Goal: Task Accomplishment & Management: Manage account settings

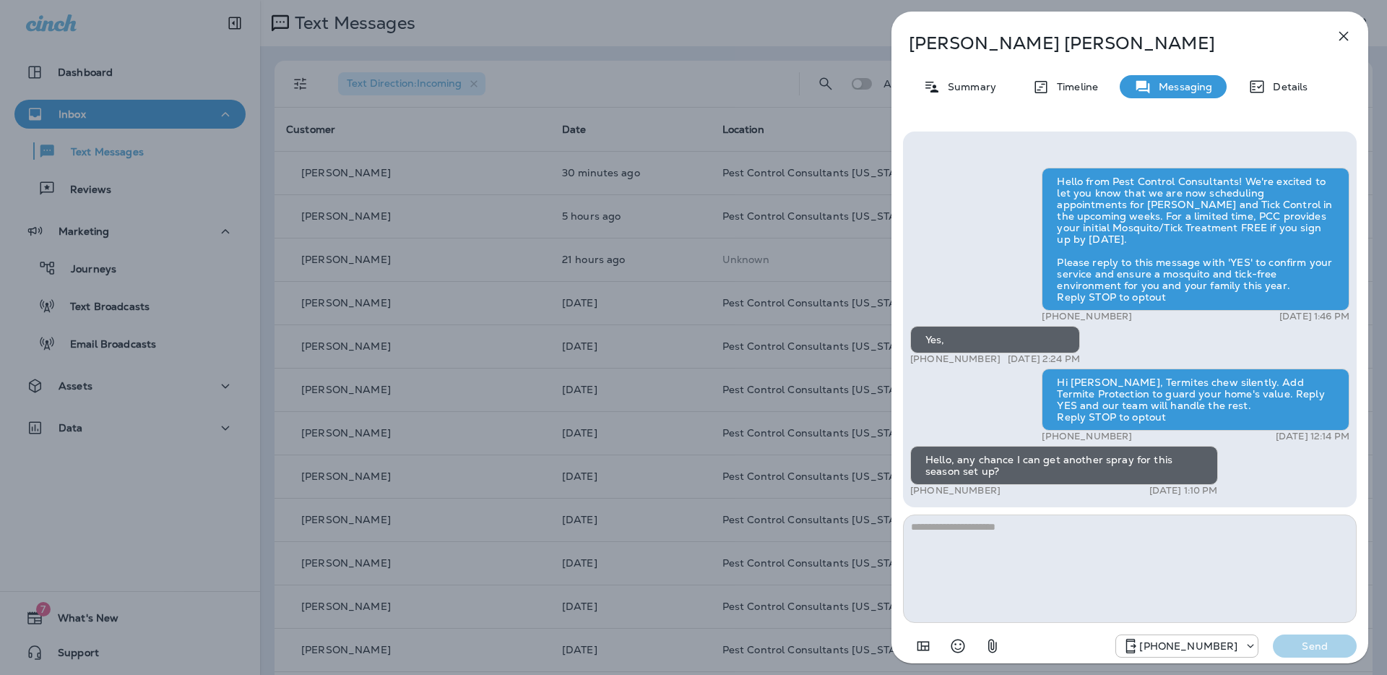
scroll to position [1, 0]
click at [1344, 36] on icon "button" at bounding box center [1343, 36] width 9 height 9
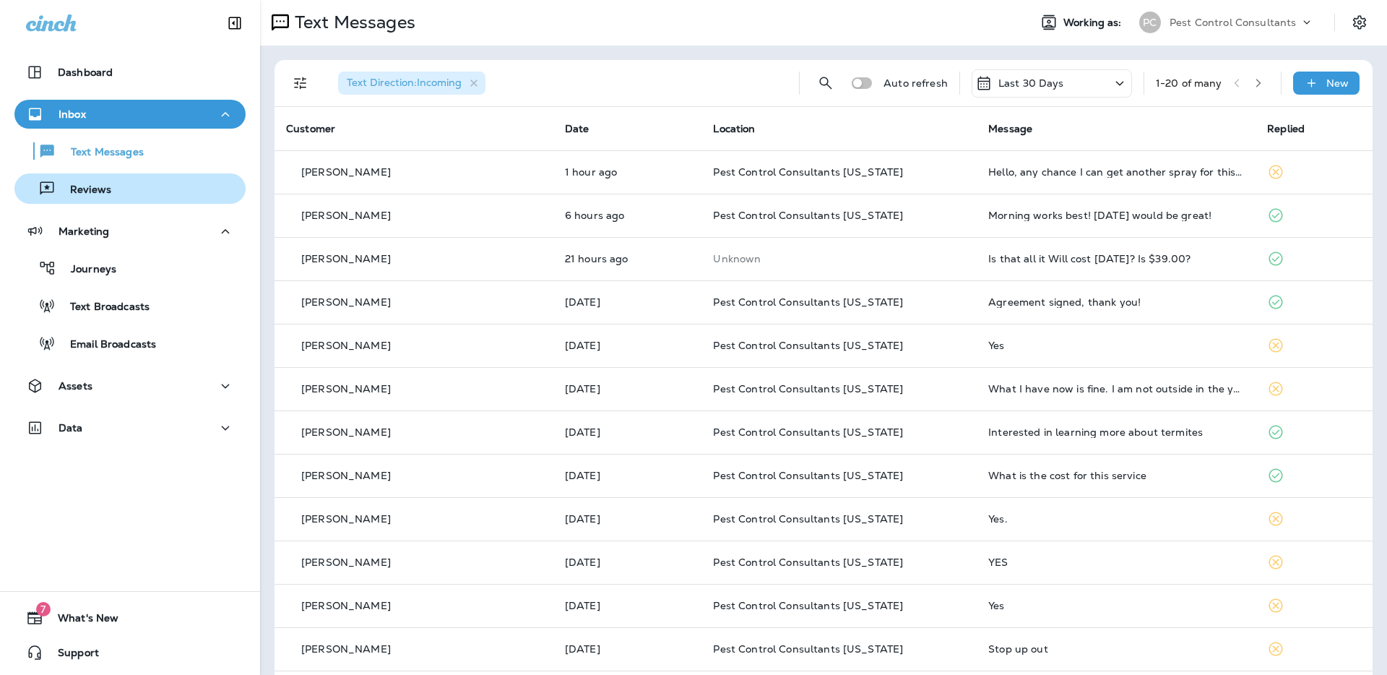
drag, startPoint x: 129, startPoint y: 194, endPoint x: 87, endPoint y: 186, distance: 42.8
click at [122, 192] on div "Reviews" at bounding box center [130, 189] width 220 height 22
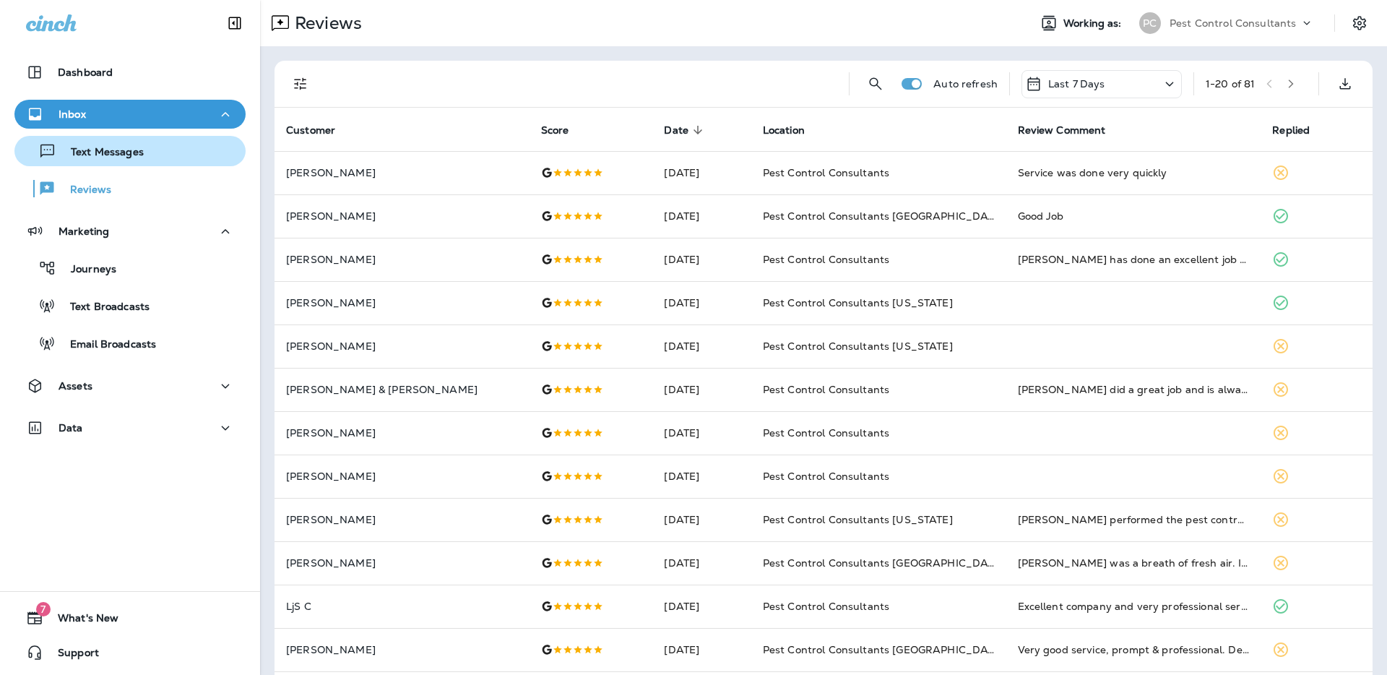
click at [126, 156] on p "Text Messages" at bounding box center [99, 153] width 87 height 14
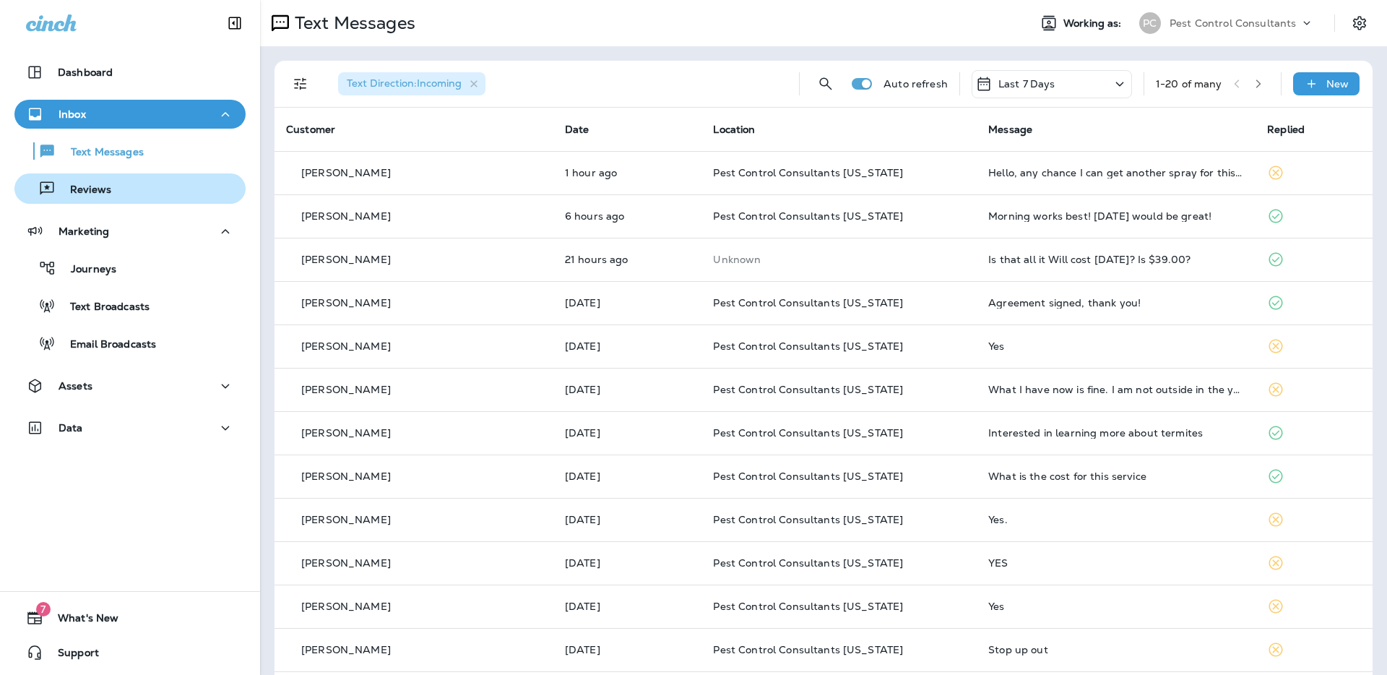
click at [131, 182] on div "Reviews" at bounding box center [130, 189] width 220 height 22
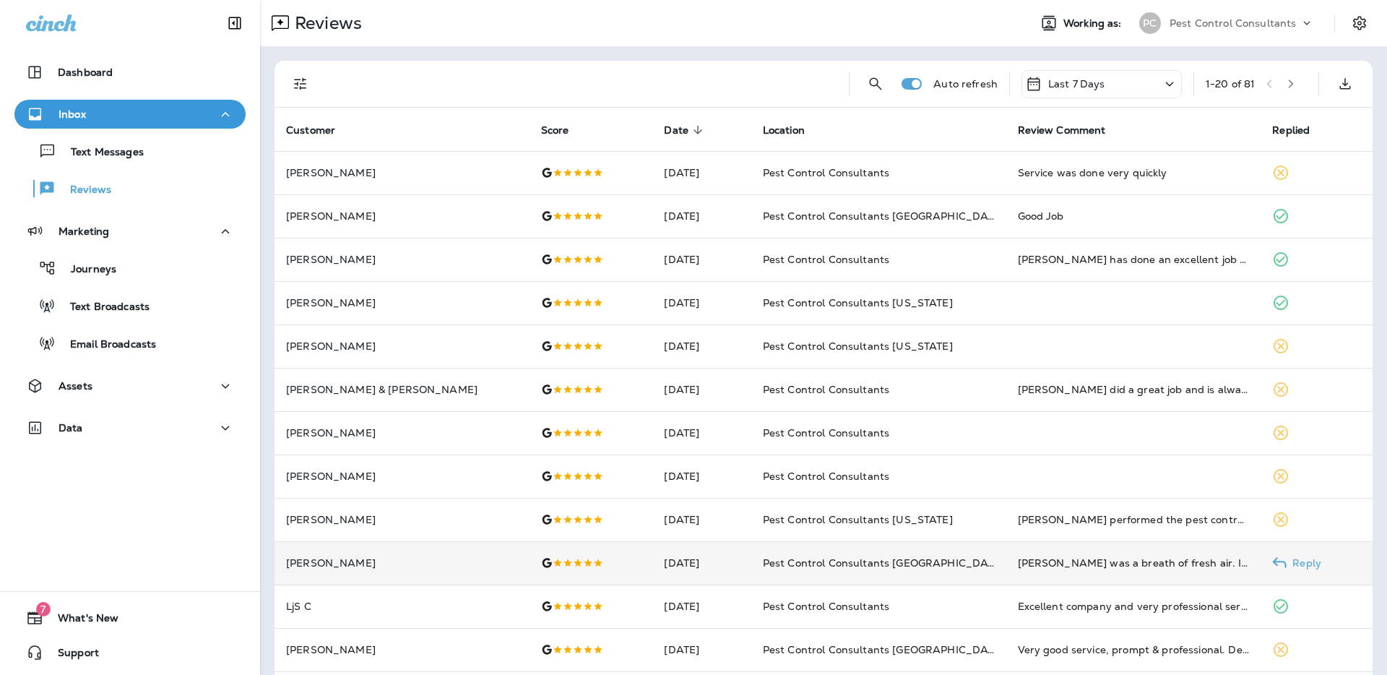
click at [394, 556] on td "[PERSON_NAME]" at bounding box center [402, 562] width 255 height 43
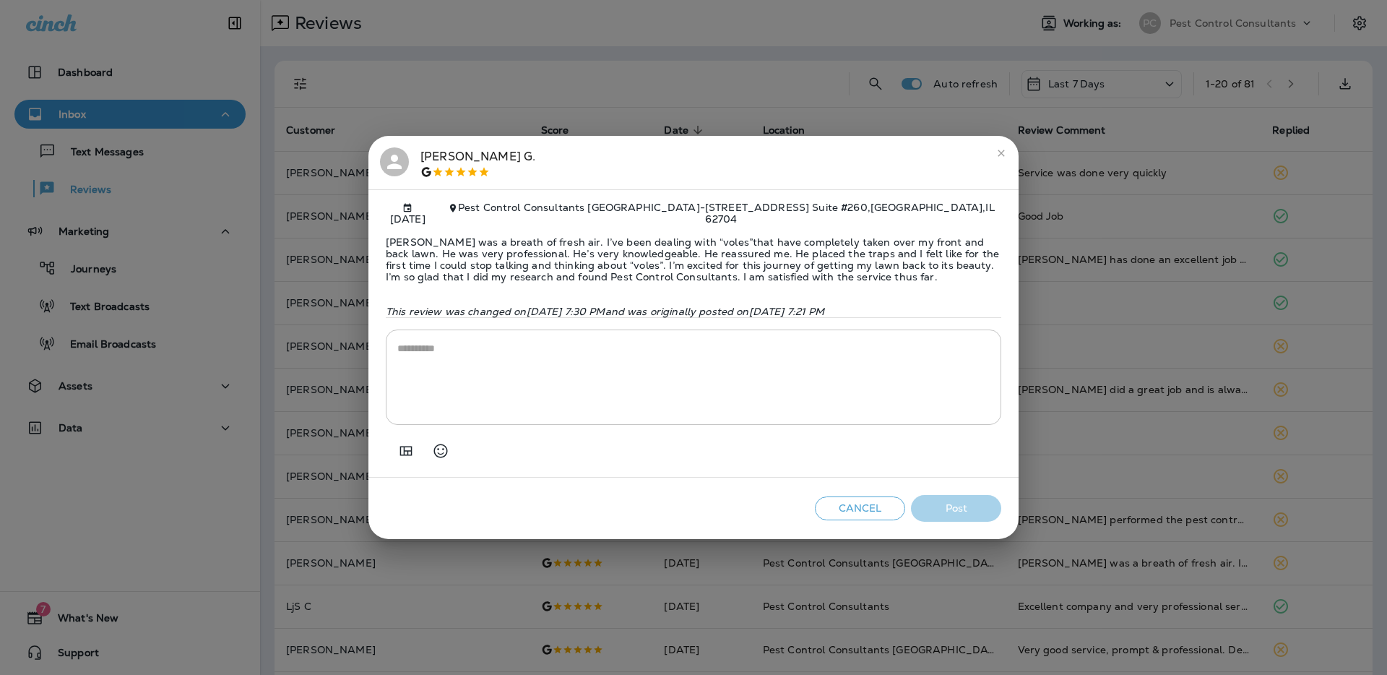
click at [1001, 152] on icon "close" at bounding box center [1001, 153] width 7 height 7
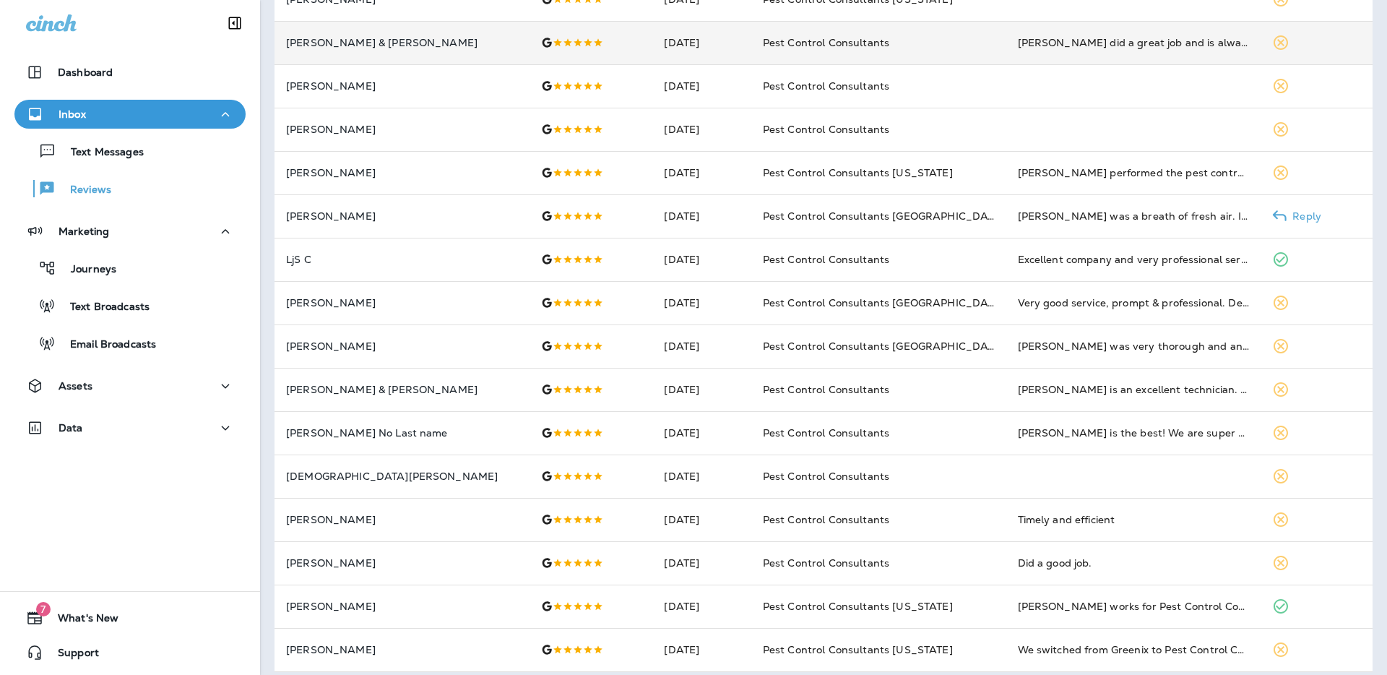
scroll to position [350, 0]
